Goal: Task Accomplishment & Management: Manage account settings

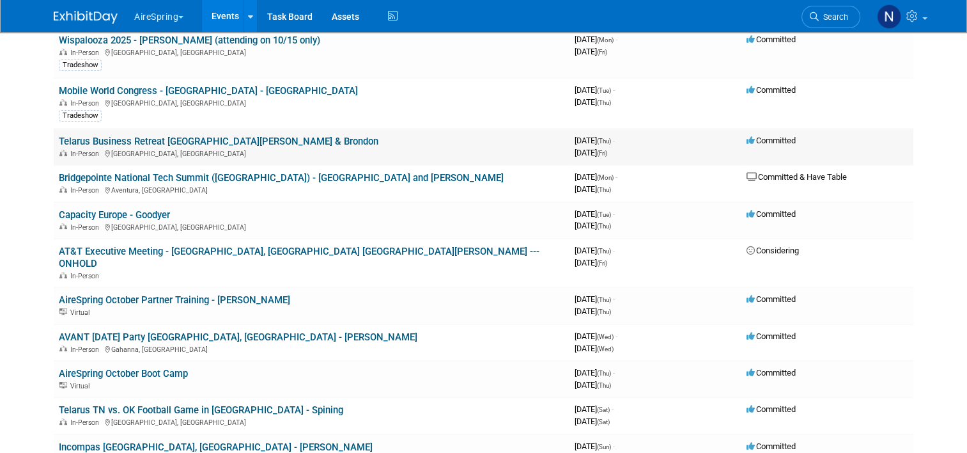
scroll to position [575, 0]
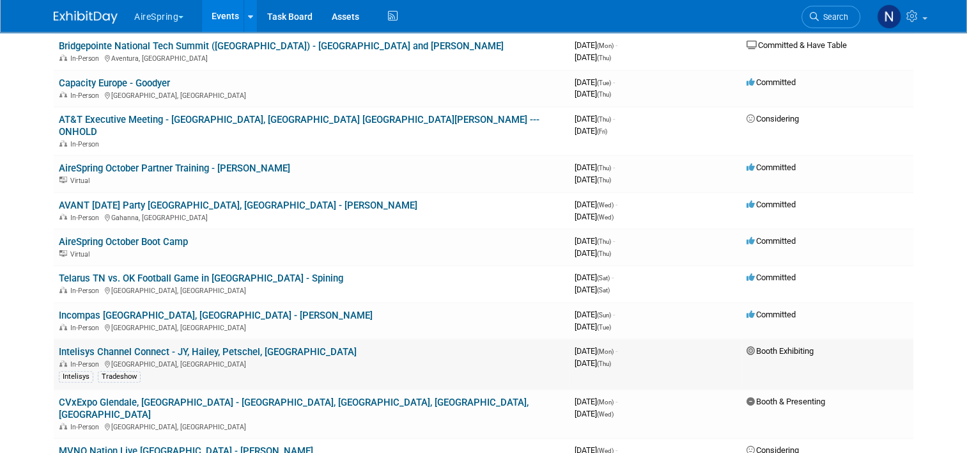
click at [146, 346] on link "Intelisys Channel Connect - JY, Hailey, Petschel, [GEOGRAPHIC_DATA]" at bounding box center [208, 352] width 298 height 12
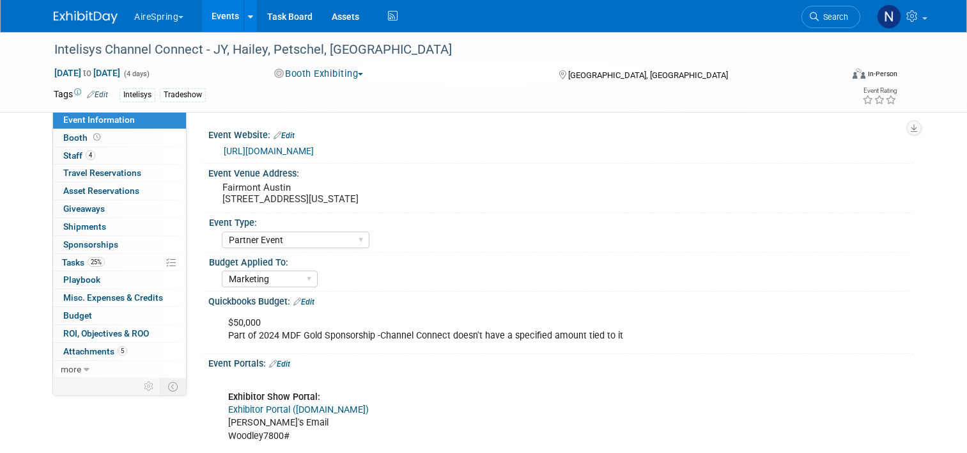
select select "Partner Event"
select select "Marketing"
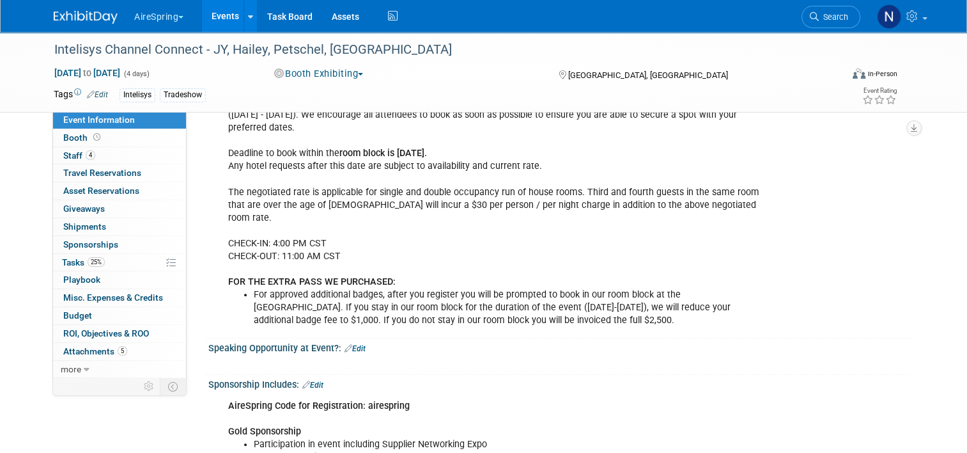
scroll to position [1342, 0]
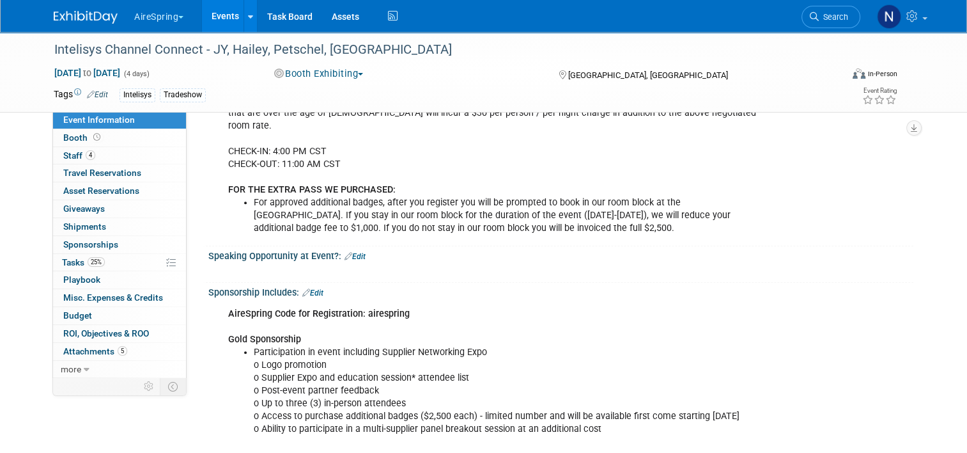
click at [355, 246] on div "Speaking Opportunity at Event?: Edit" at bounding box center [560, 254] width 705 height 17
click at [355, 252] on link "Edit" at bounding box center [355, 256] width 21 height 9
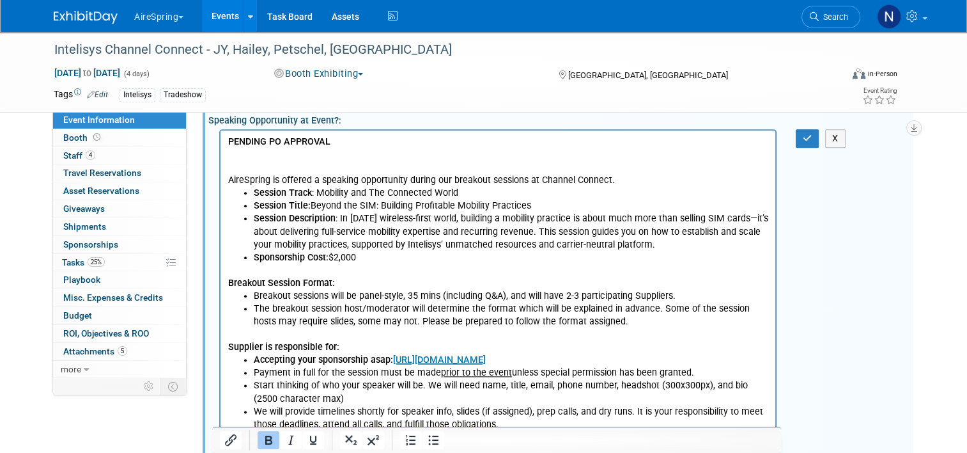
scroll to position [1350, 0]
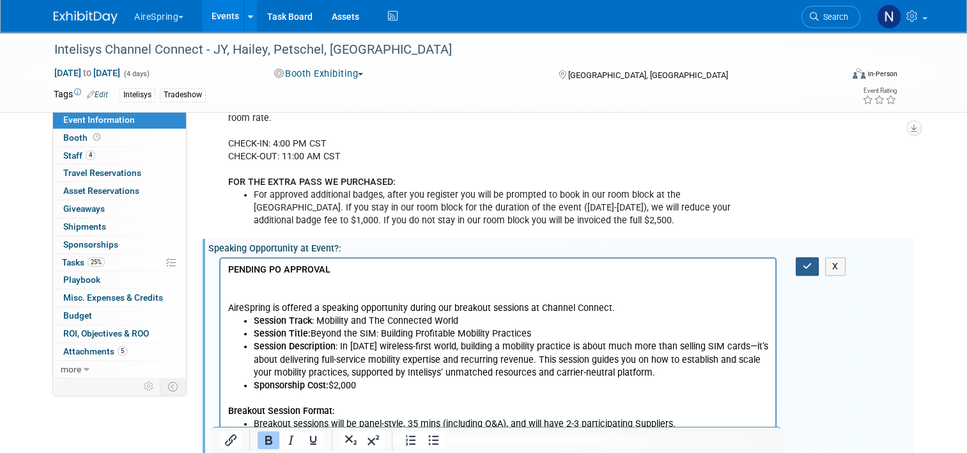
click at [807, 257] on button "button" at bounding box center [808, 266] width 24 height 19
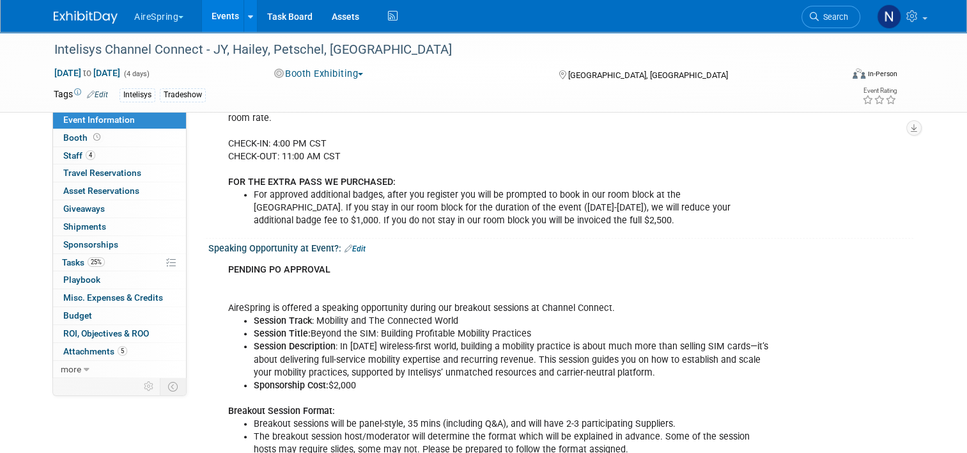
click at [356, 244] on link "Edit" at bounding box center [355, 248] width 21 height 9
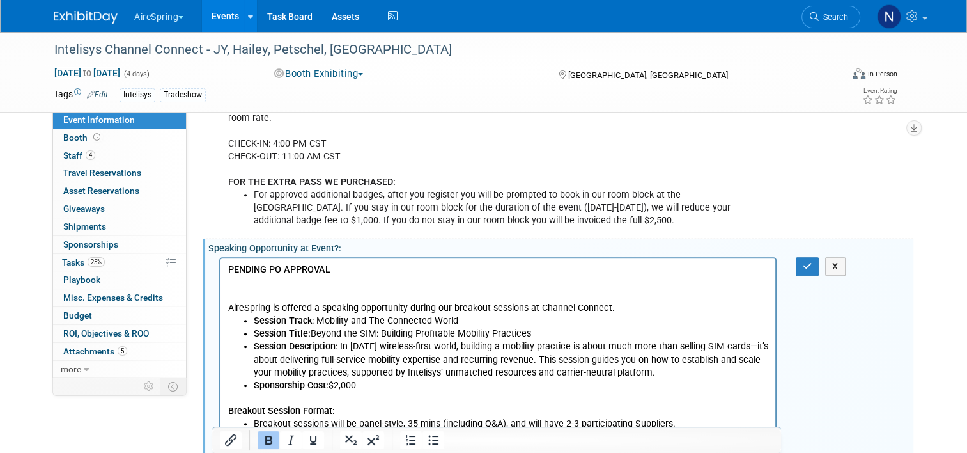
scroll to position [0, 0]
click at [299, 286] on p "PENDING PO APPROVAL AireSpring is offered a speaking opportunity during our bre…" at bounding box center [498, 288] width 540 height 51
click at [812, 261] on icon "button" at bounding box center [808, 265] width 10 height 9
